Goal: Navigation & Orientation: Find specific page/section

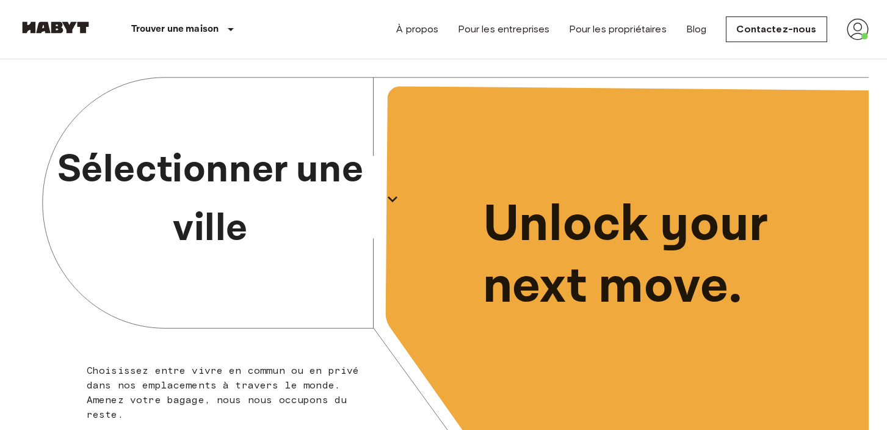
click at [391, 202] on icon "button" at bounding box center [393, 199] width 20 height 20
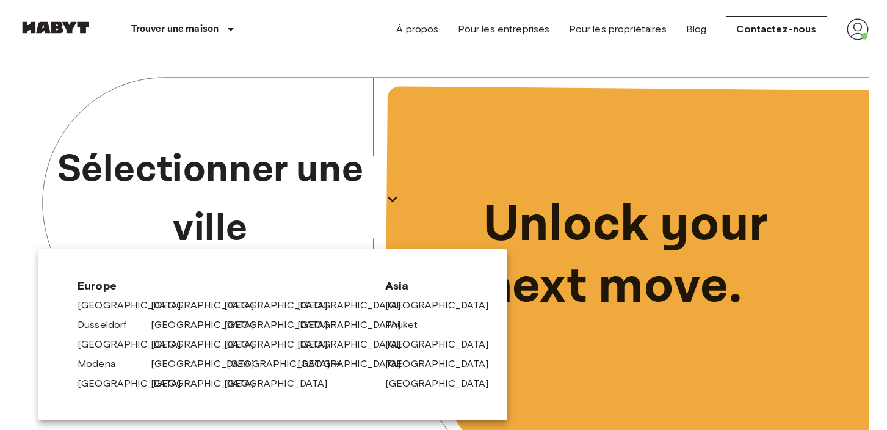
click at [233, 363] on link "[GEOGRAPHIC_DATA]" at bounding box center [285, 364] width 116 height 15
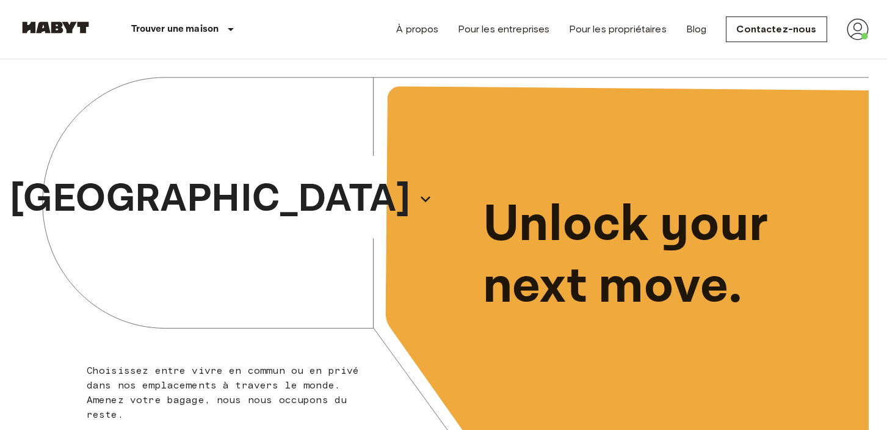
click at [329, 201] on p "[GEOGRAPHIC_DATA]" at bounding box center [210, 199] width 401 height 59
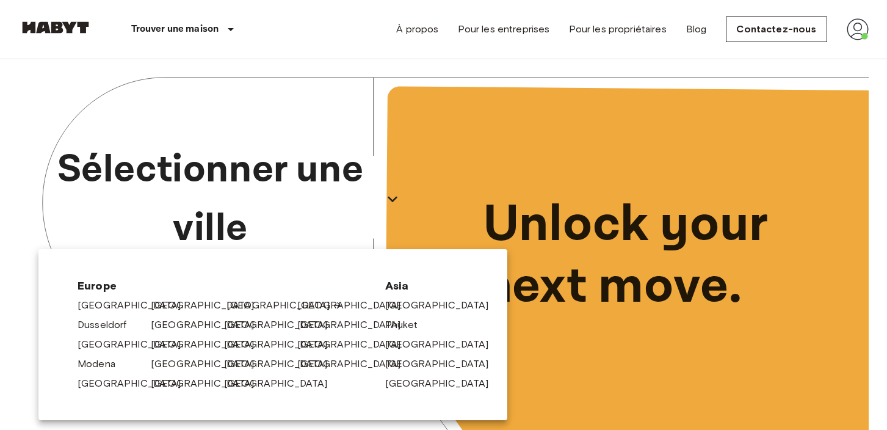
click at [236, 308] on link "[GEOGRAPHIC_DATA]" at bounding box center [285, 305] width 116 height 15
